Goal: Task Accomplishment & Management: Manage account settings

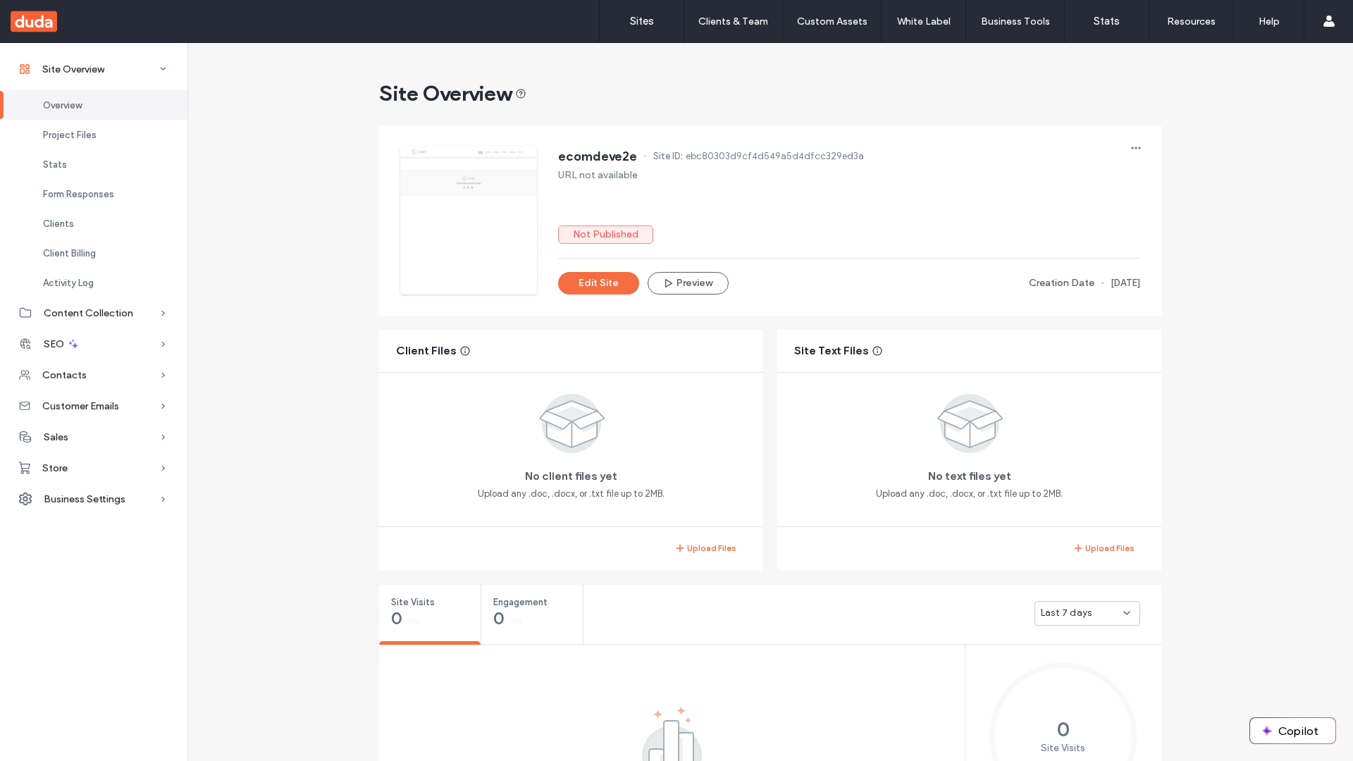
click at [94, 468] on div "Store" at bounding box center [93, 467] width 187 height 31
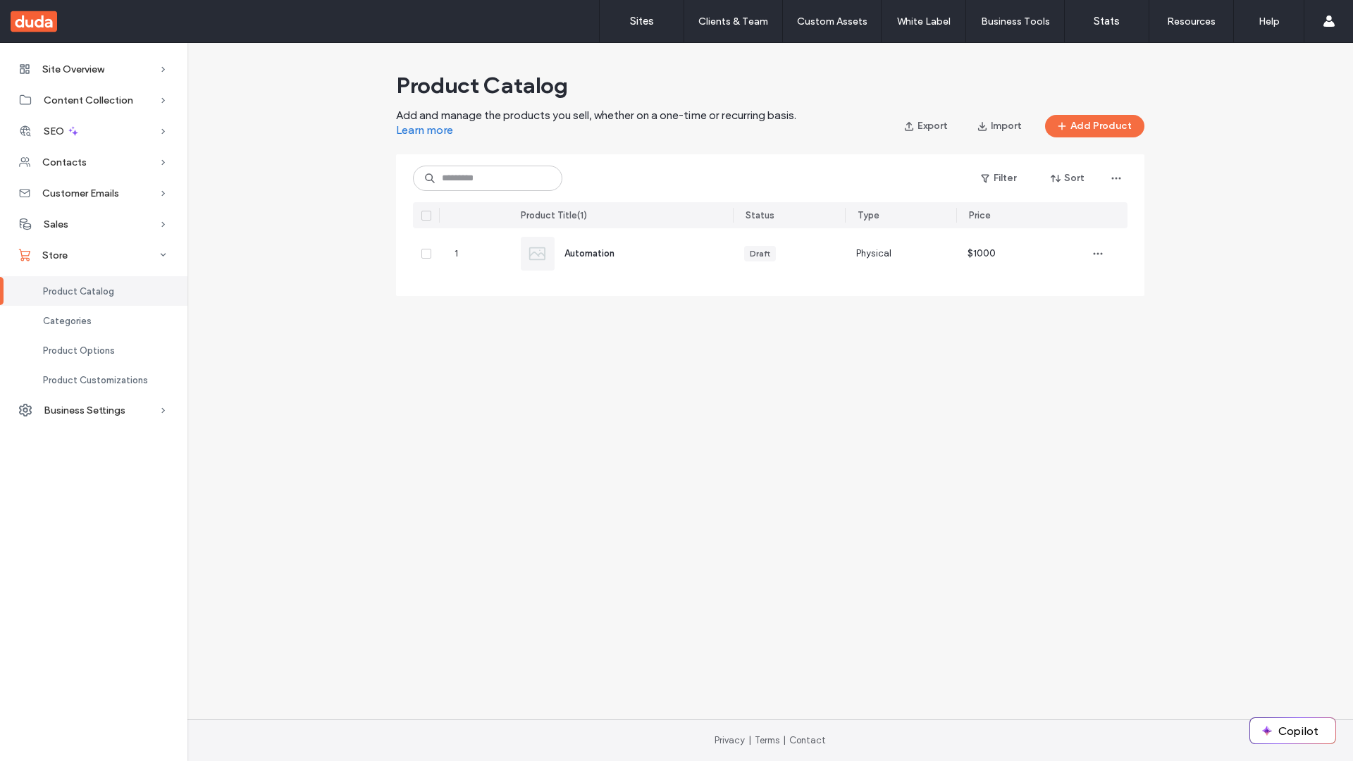
click at [94, 291] on span "Product Catalog" at bounding box center [78, 291] width 71 height 11
click at [1116, 178] on use "button" at bounding box center [1116, 179] width 9 height 2
click at [1064, 215] on span "Delete All Products" at bounding box center [1071, 215] width 82 height 14
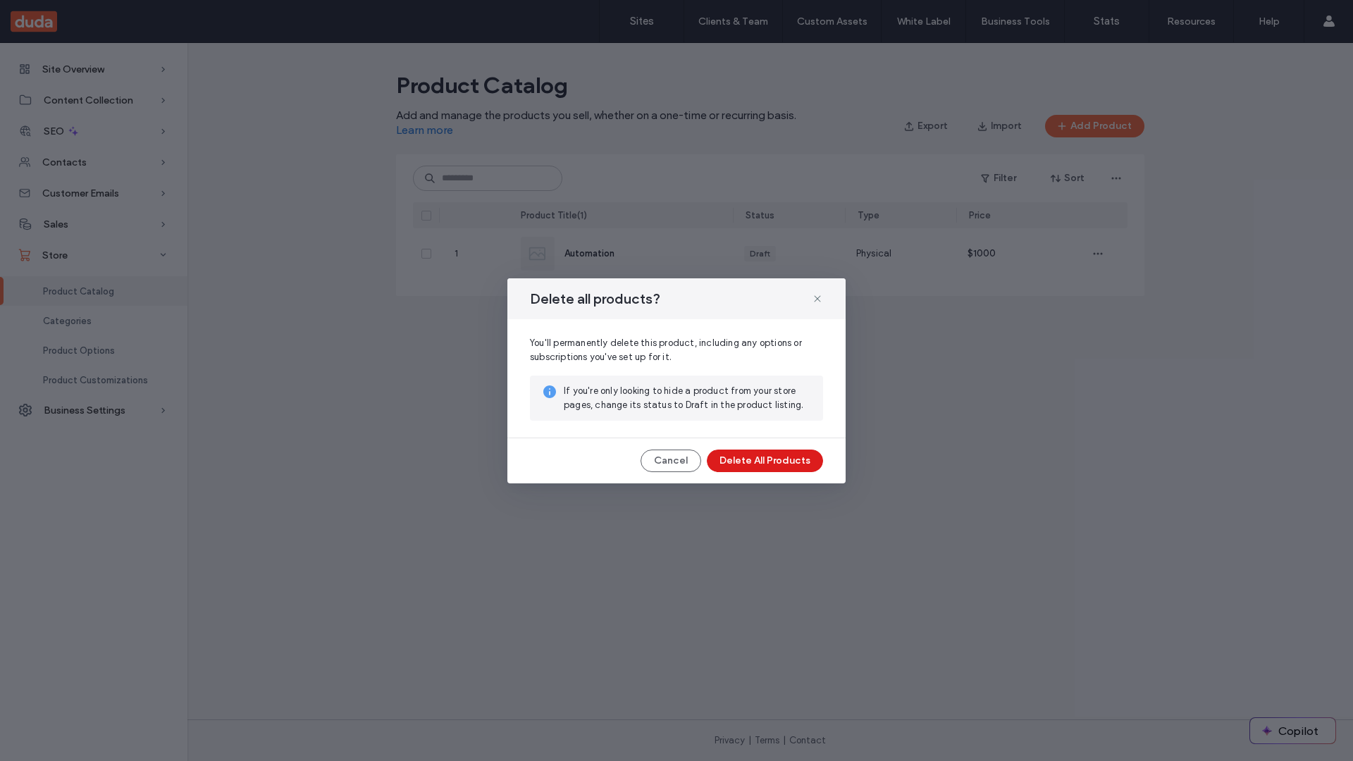
click at [763, 460] on button "Delete All Products" at bounding box center [765, 461] width 116 height 23
